Goal: Use online tool/utility

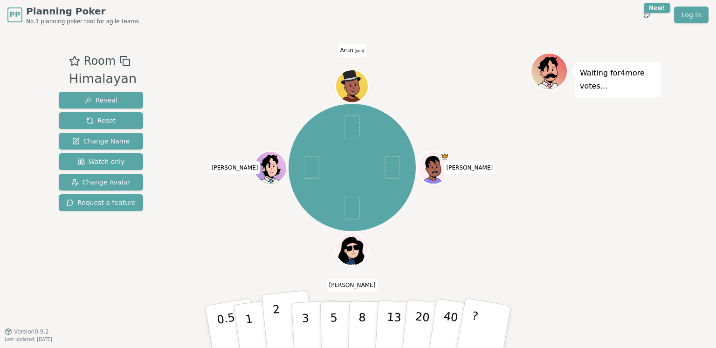
click at [276, 319] on p "2" at bounding box center [278, 328] width 12 height 51
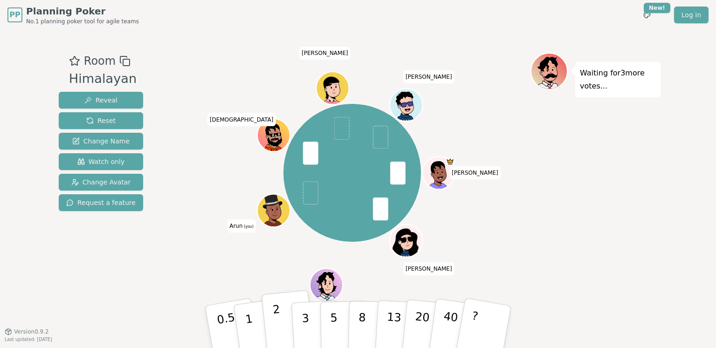
click at [278, 326] on p "2" at bounding box center [278, 328] width 12 height 51
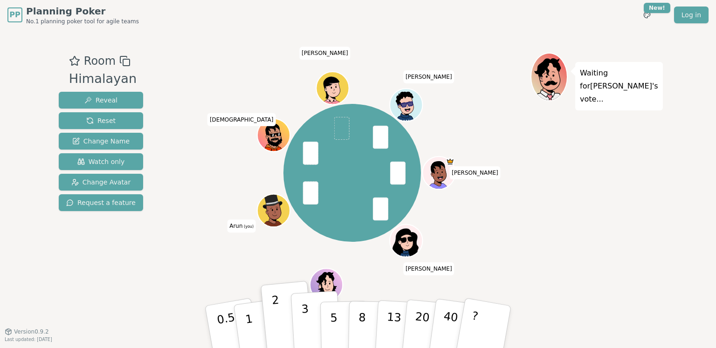
click at [302, 315] on p "3" at bounding box center [306, 327] width 10 height 51
click at [276, 322] on p "2" at bounding box center [278, 328] width 12 height 51
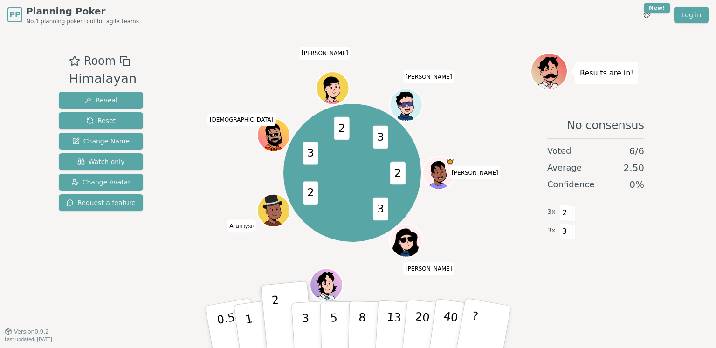
click at [669, 76] on div "PP Planning Poker No.1 planning poker tool for agile teams Toggle theme New! Lo…" at bounding box center [358, 174] width 716 height 348
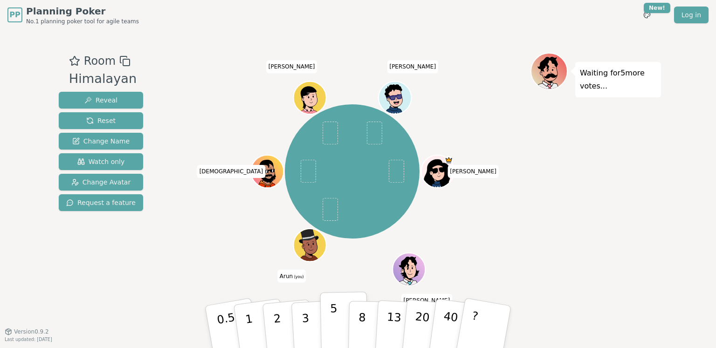
click at [336, 313] on button "5" at bounding box center [344, 327] width 48 height 71
click at [363, 323] on p "8" at bounding box center [362, 326] width 8 height 50
click at [363, 314] on p "8" at bounding box center [362, 326] width 8 height 50
click at [334, 313] on p "5" at bounding box center [334, 327] width 8 height 50
click at [585, 183] on div "Waiting for 4 more votes..." at bounding box center [595, 181] width 130 height 256
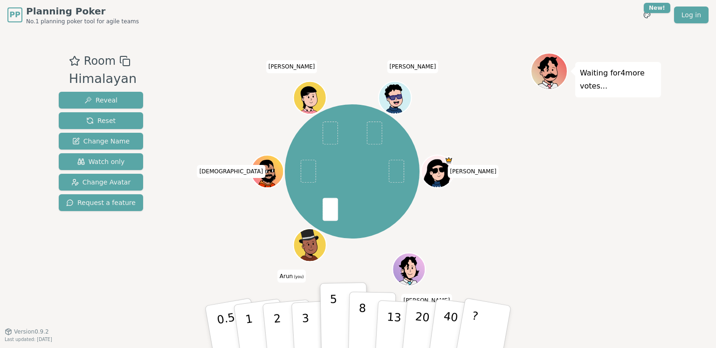
click at [357, 315] on button "8" at bounding box center [372, 327] width 48 height 71
click at [648, 168] on div "Waiting for 4 more votes..." at bounding box center [595, 181] width 130 height 256
